Goal: Information Seeking & Learning: Learn about a topic

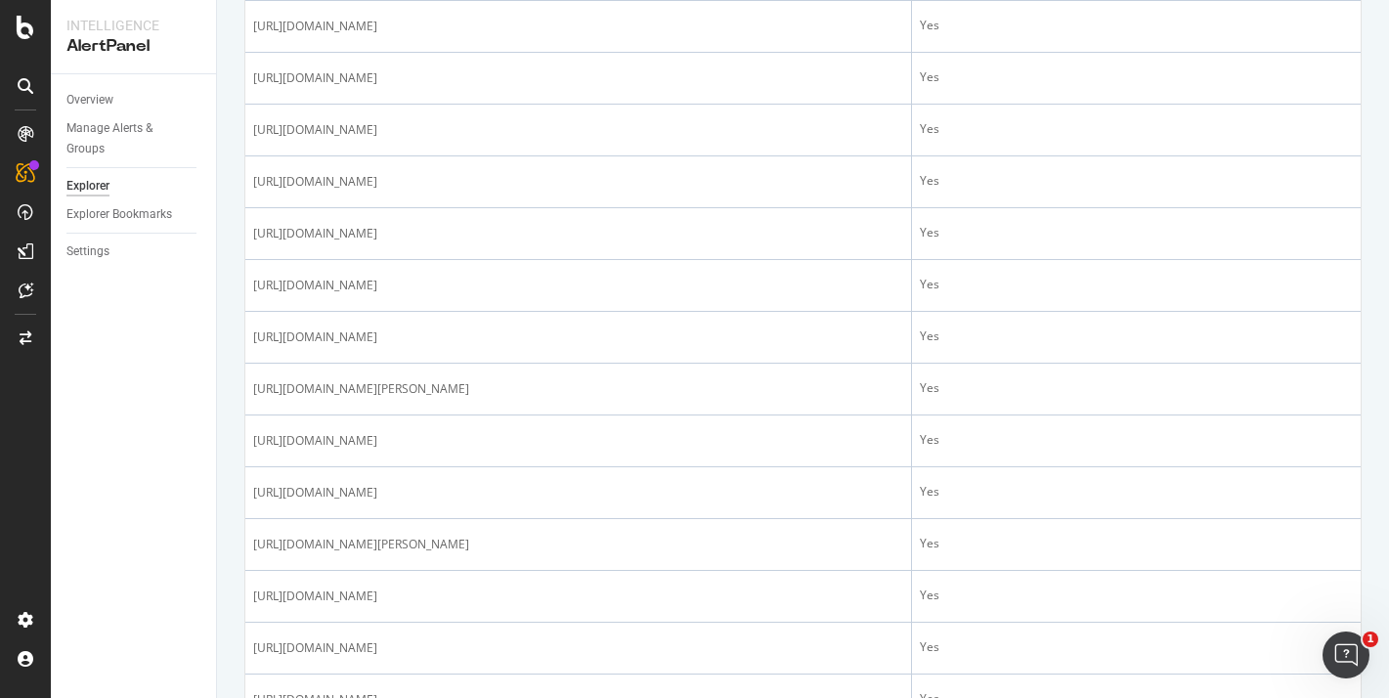
scroll to position [2534, 0]
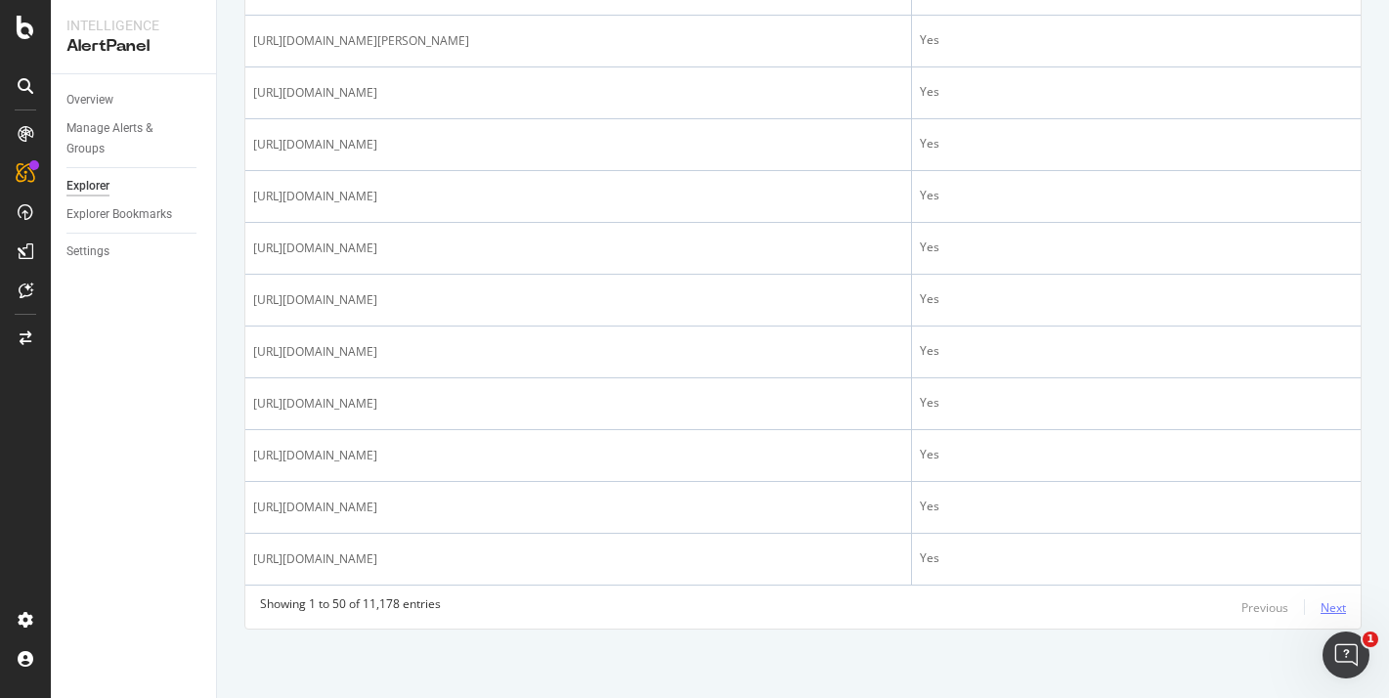
click at [1332, 607] on div "Next" at bounding box center [1332, 607] width 25 height 17
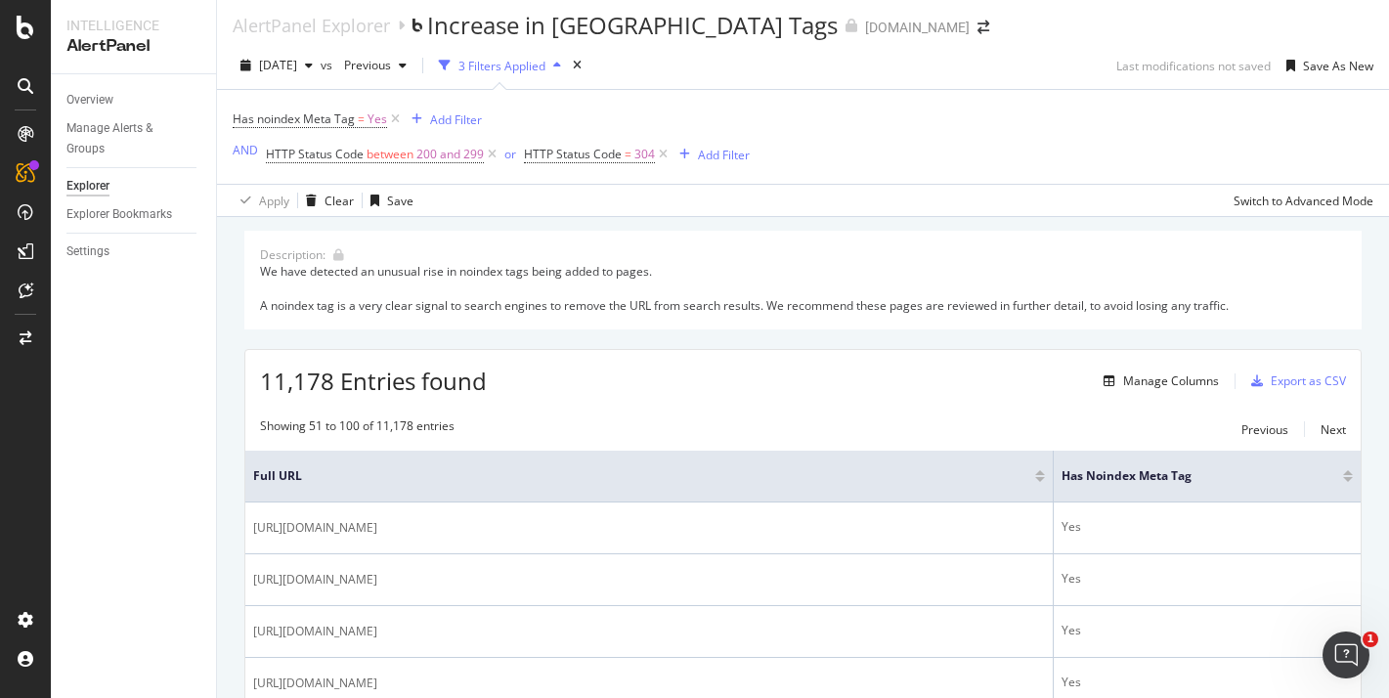
scroll to position [0, 0]
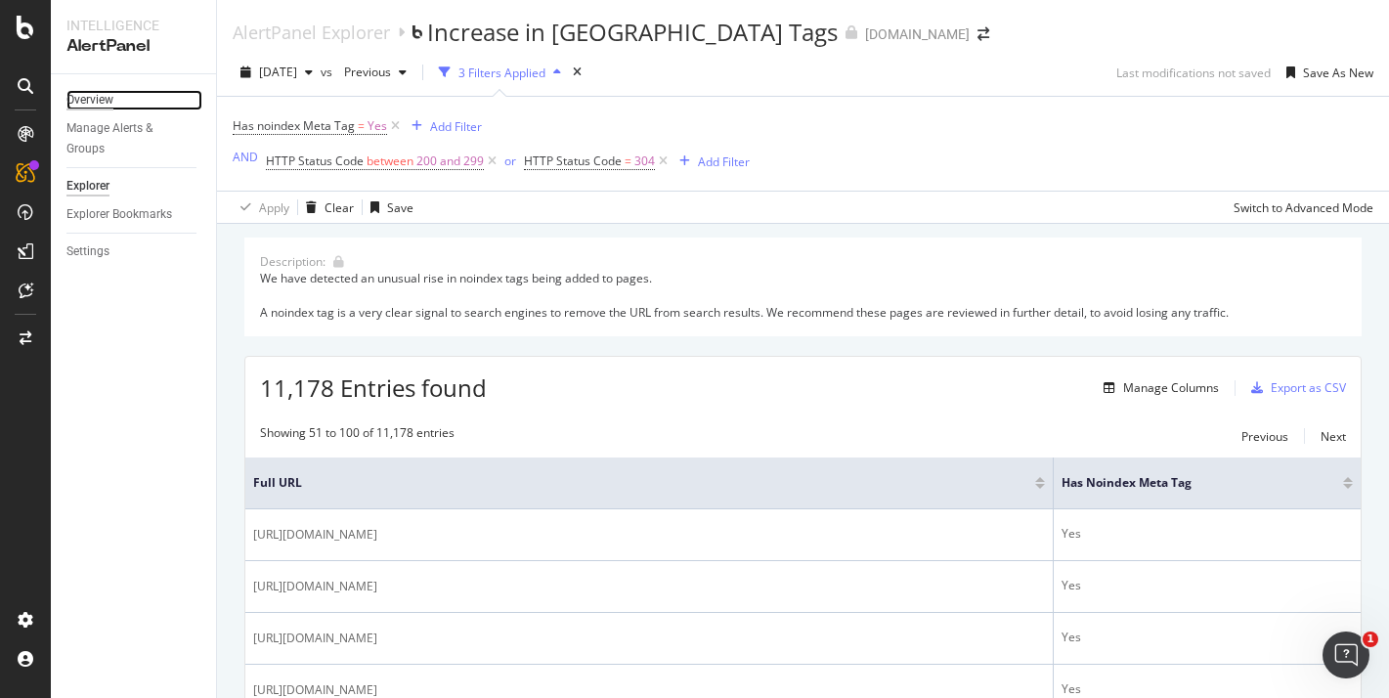
click at [104, 103] on div "Overview" at bounding box center [89, 100] width 47 height 21
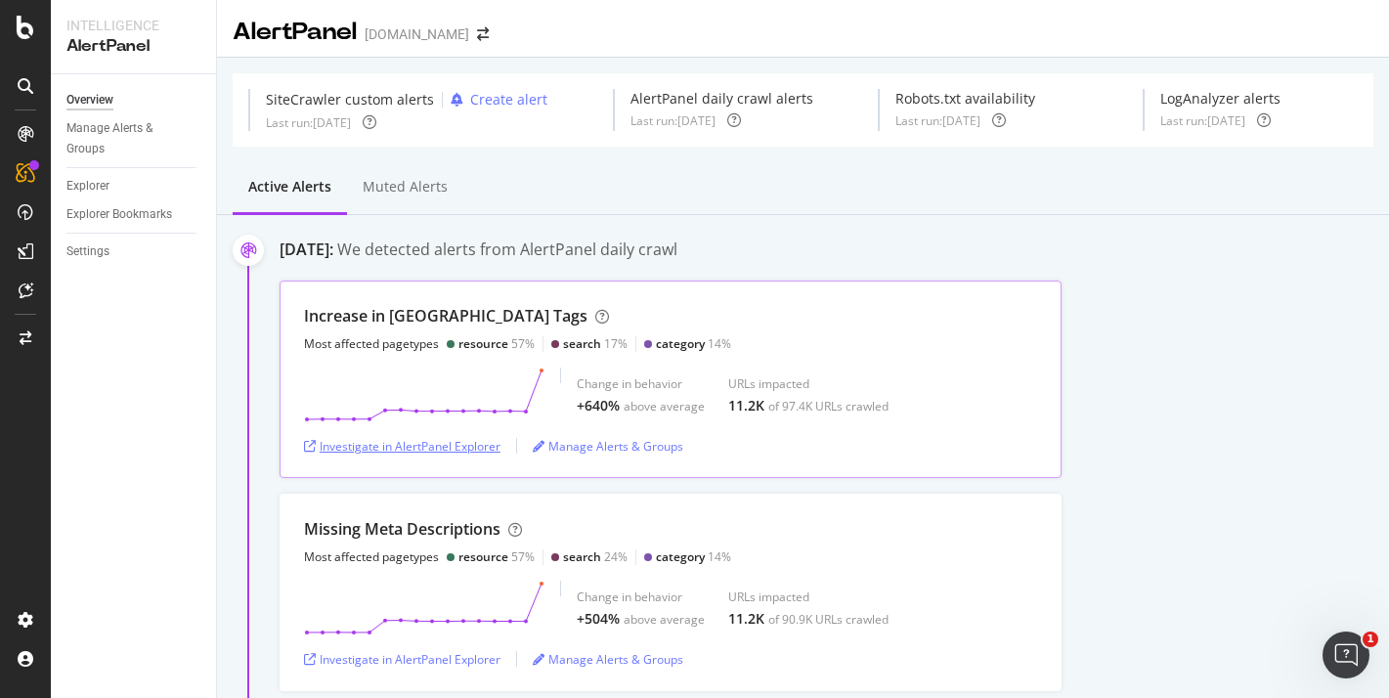
click at [391, 445] on div "Investigate in AlertPanel Explorer" at bounding box center [402, 446] width 196 height 17
click at [32, 49] on div at bounding box center [25, 349] width 51 height 698
click at [25, 31] on icon at bounding box center [26, 27] width 18 height 23
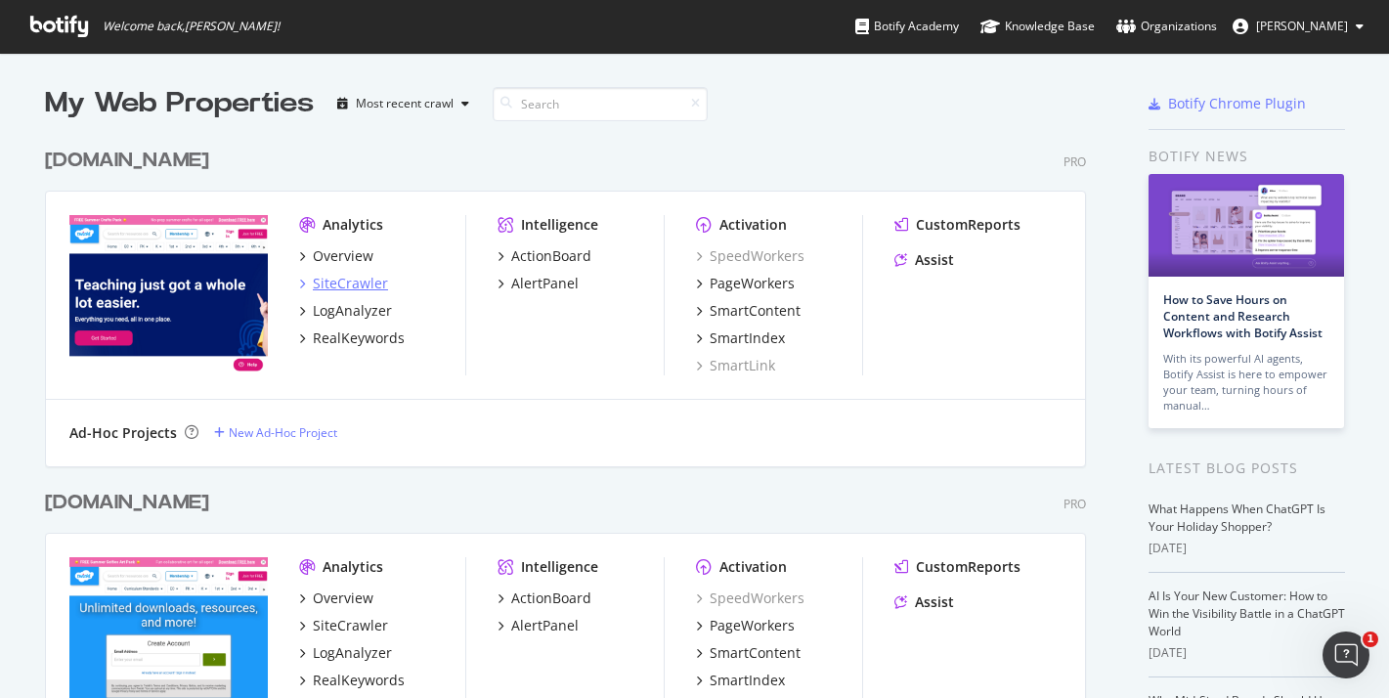
scroll to position [71, 0]
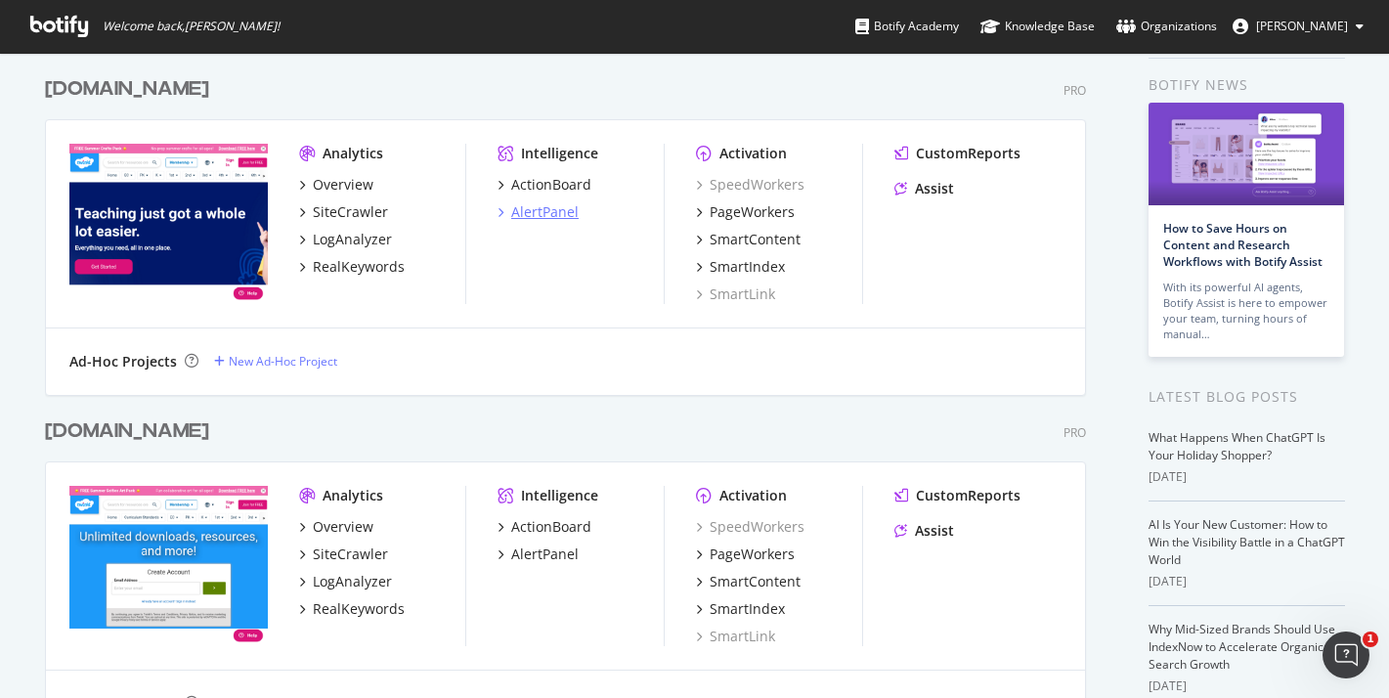
click at [558, 213] on div "AlertPanel" at bounding box center [544, 212] width 67 height 20
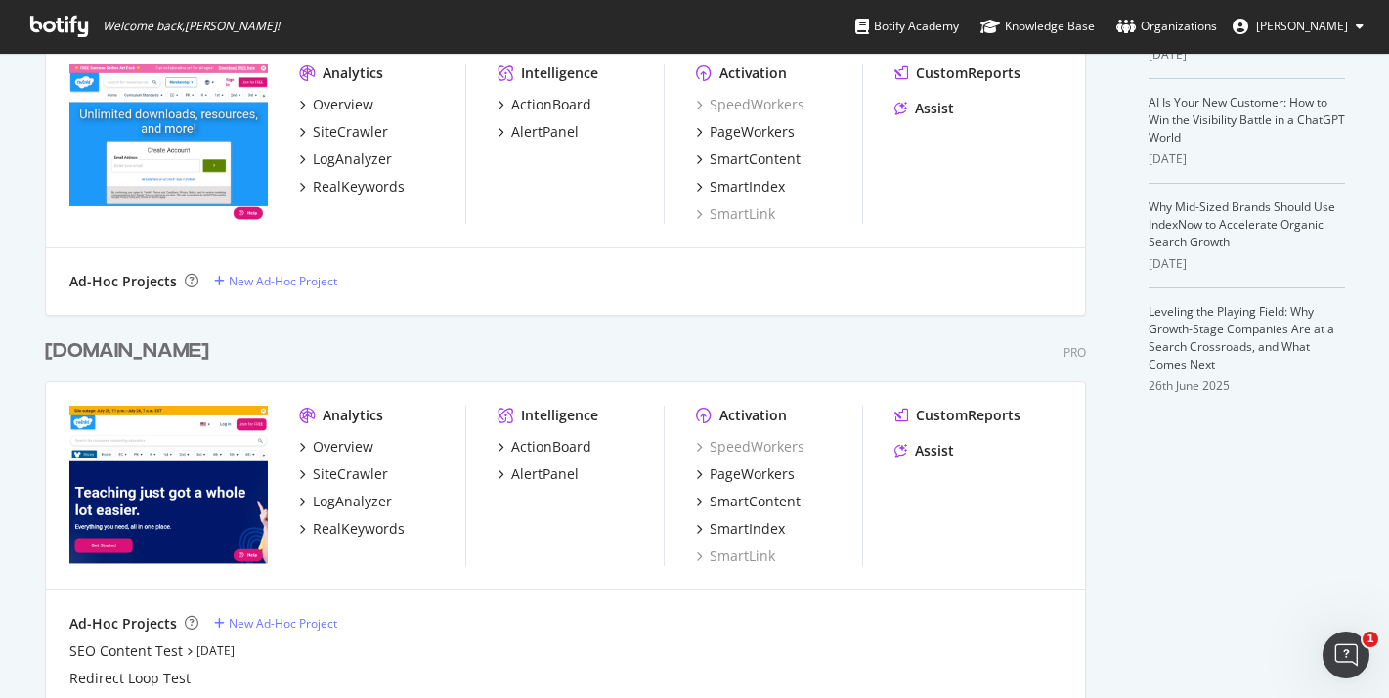
scroll to position [420, 0]
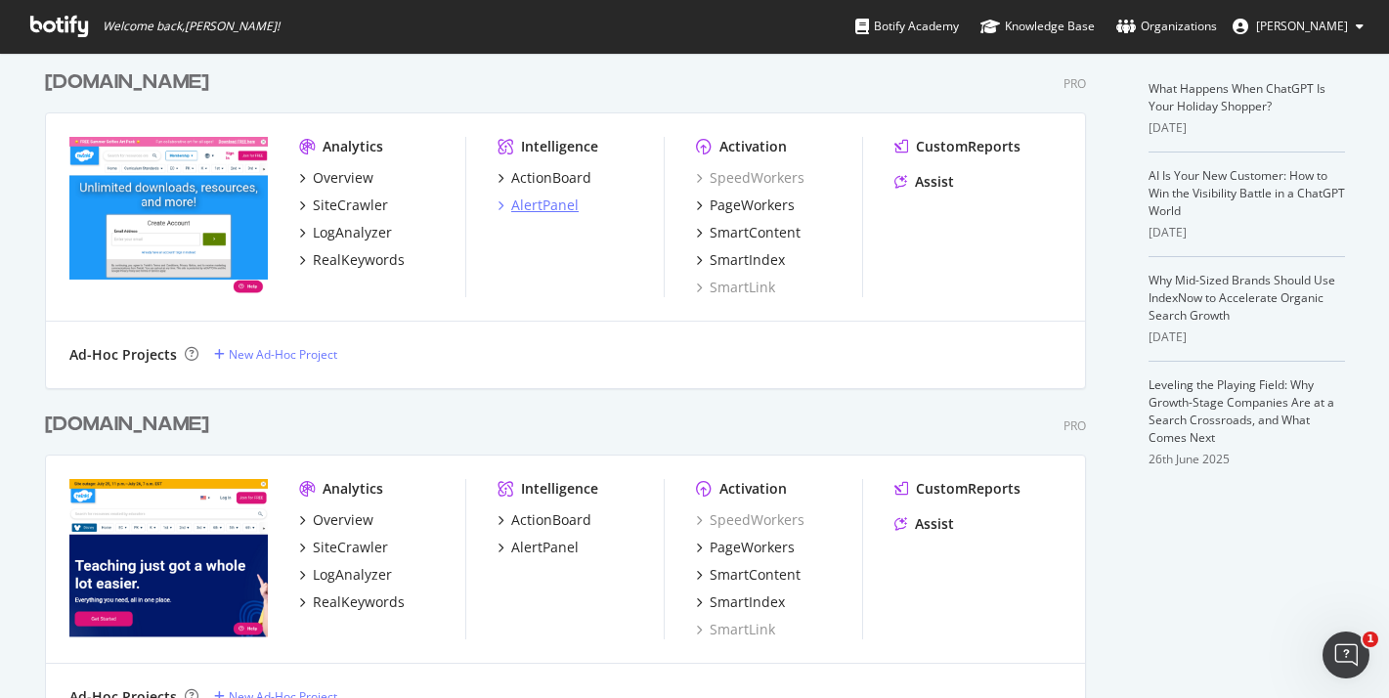
click at [557, 200] on div "AlertPanel" at bounding box center [544, 205] width 67 height 20
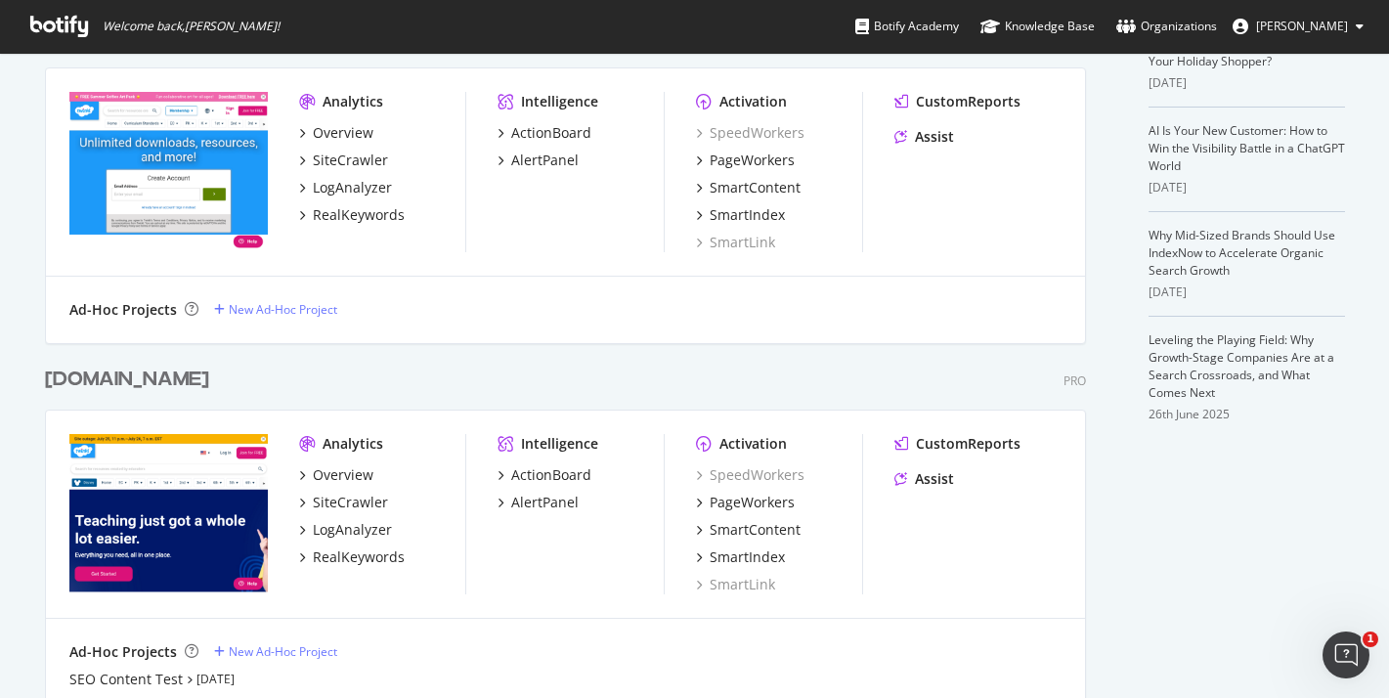
scroll to position [530, 0]
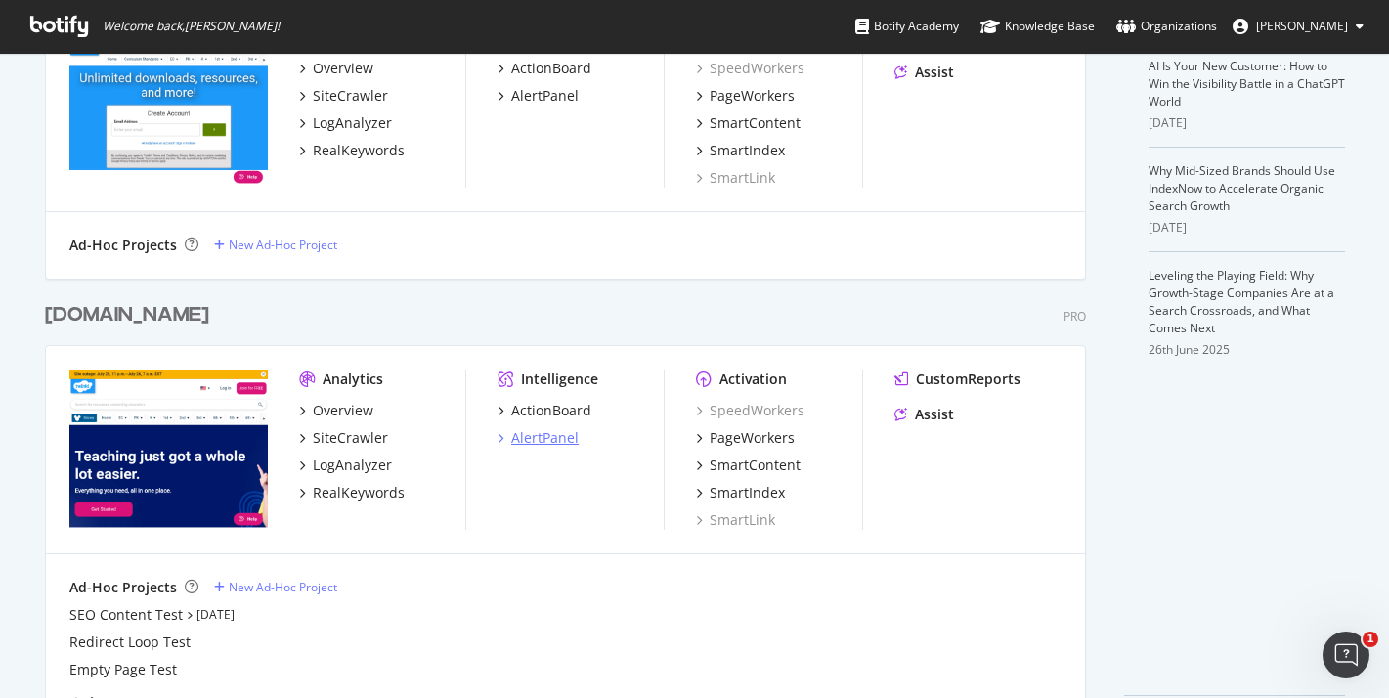
click at [563, 445] on div "AlertPanel" at bounding box center [544, 438] width 67 height 20
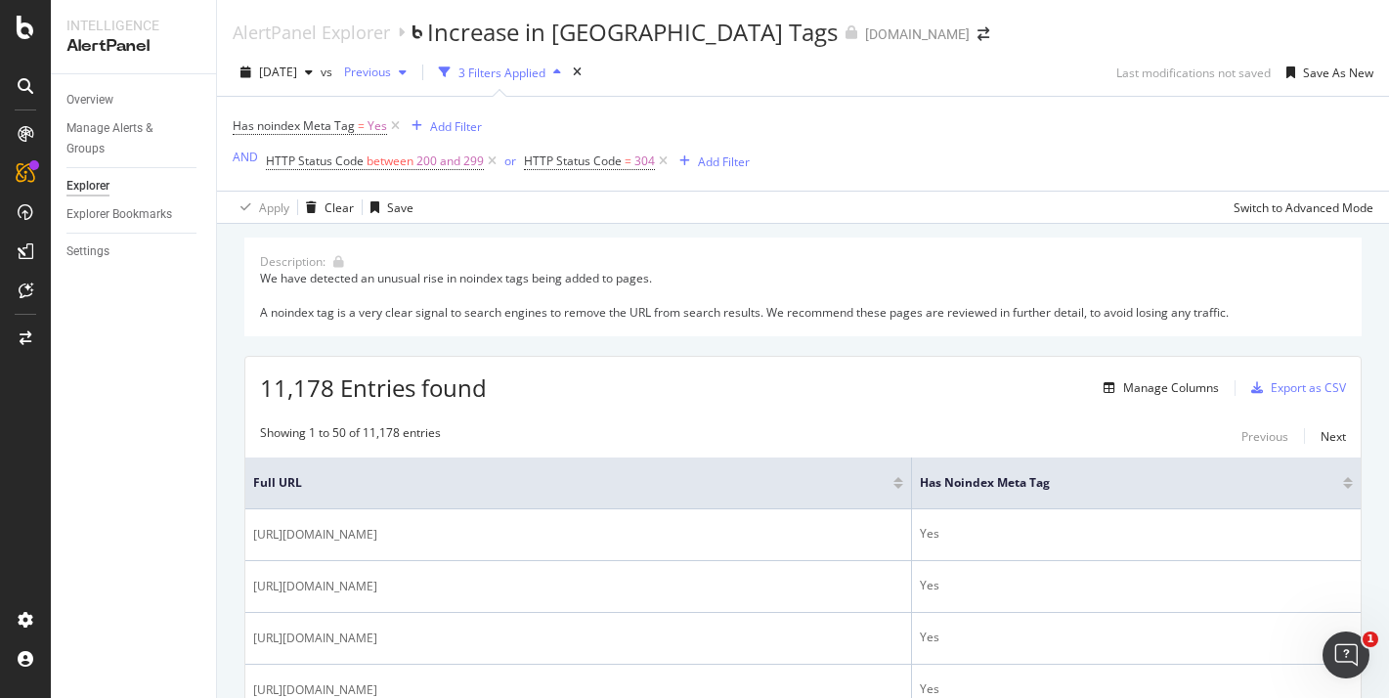
click at [391, 78] on span "Previous" at bounding box center [363, 72] width 55 height 17
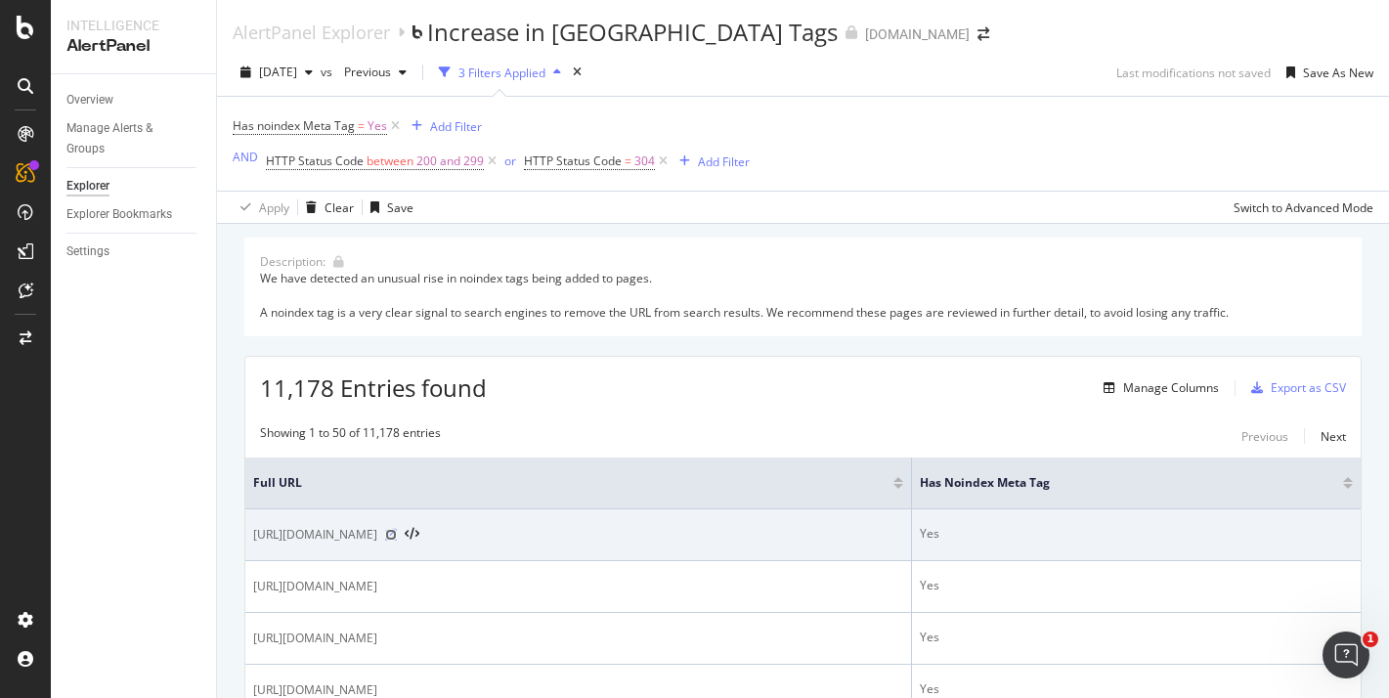
click at [397, 531] on icon at bounding box center [391, 535] width 12 height 12
click at [397, 536] on icon at bounding box center [391, 535] width 12 height 12
